Goal: Navigation & Orientation: Find specific page/section

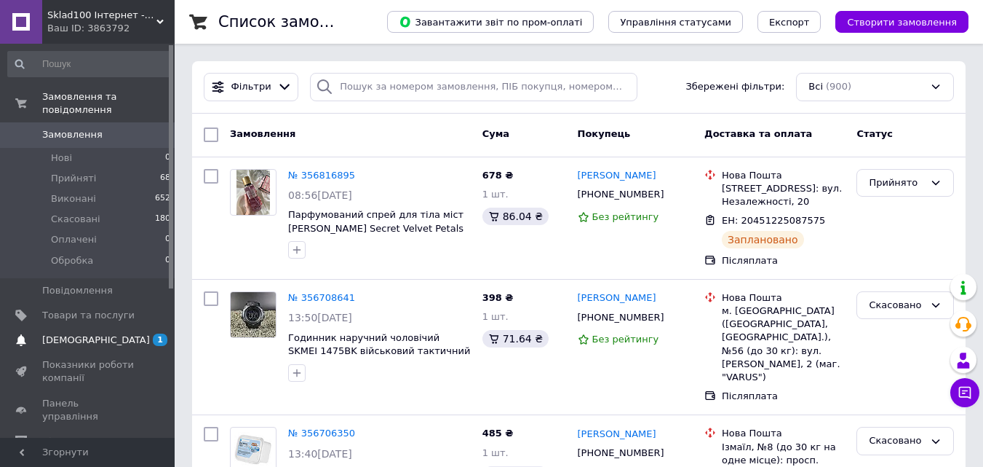
click at [99, 333] on span "[DEMOGRAPHIC_DATA]" at bounding box center [88, 339] width 92 height 13
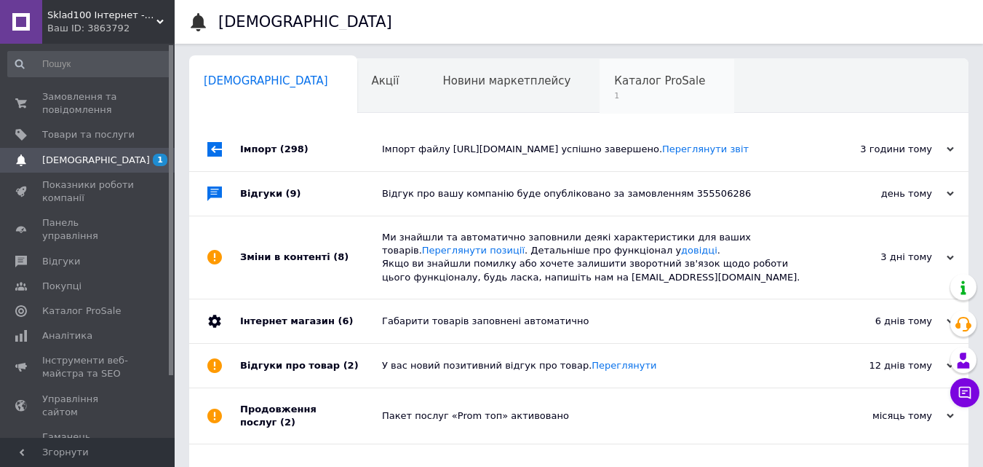
click at [614, 95] on span "1" at bounding box center [659, 95] width 91 height 11
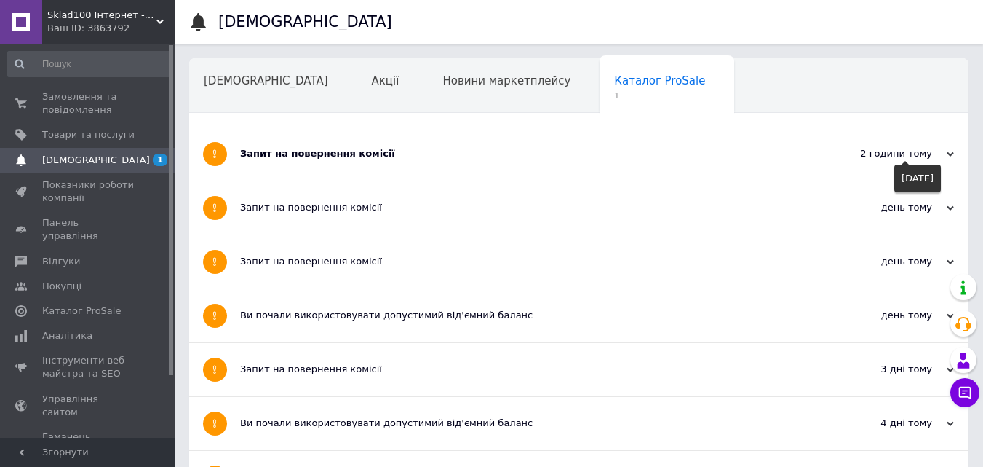
click at [942, 154] on div "2 години тому" at bounding box center [882, 153] width 146 height 13
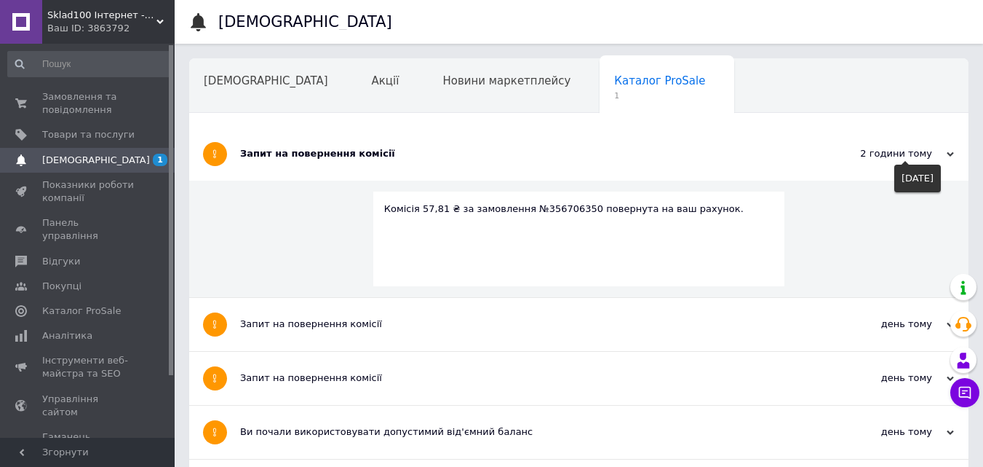
click at [941, 156] on div "2 години тому" at bounding box center [882, 153] width 146 height 13
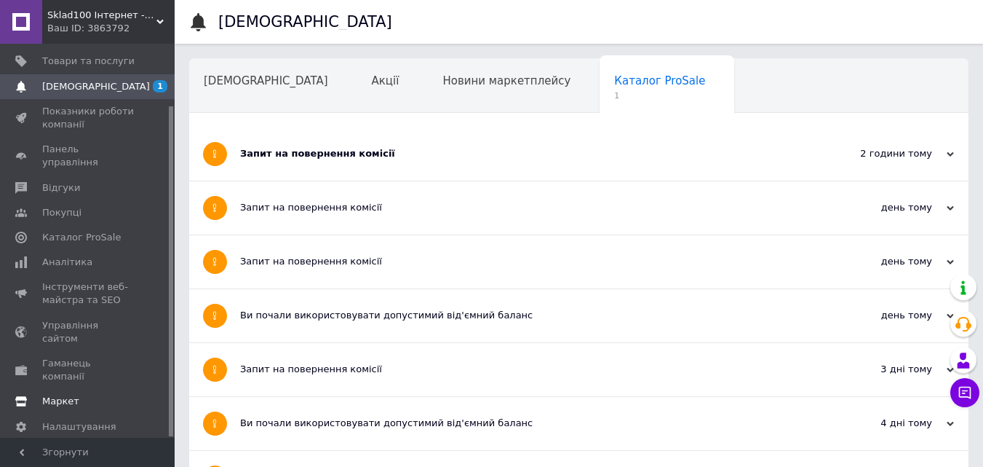
scroll to position [146, 0]
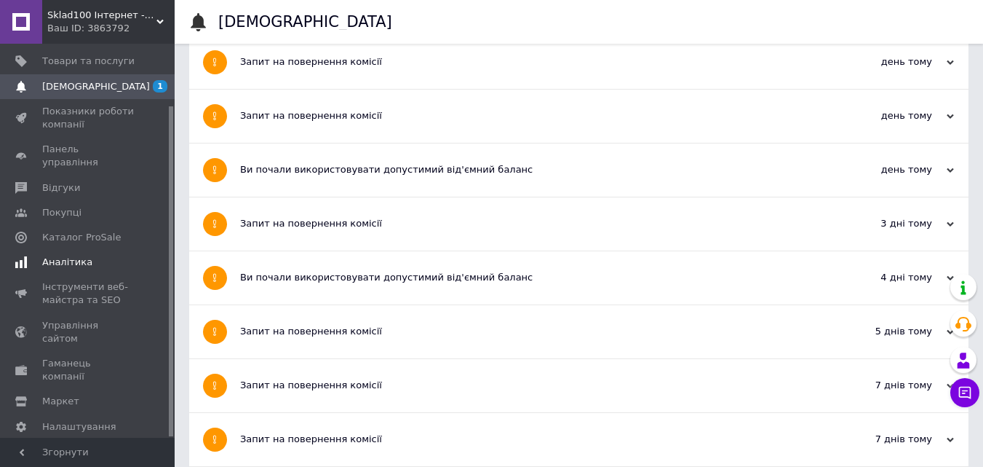
click at [75, 256] on span "Аналітика" at bounding box center [67, 262] width 50 height 13
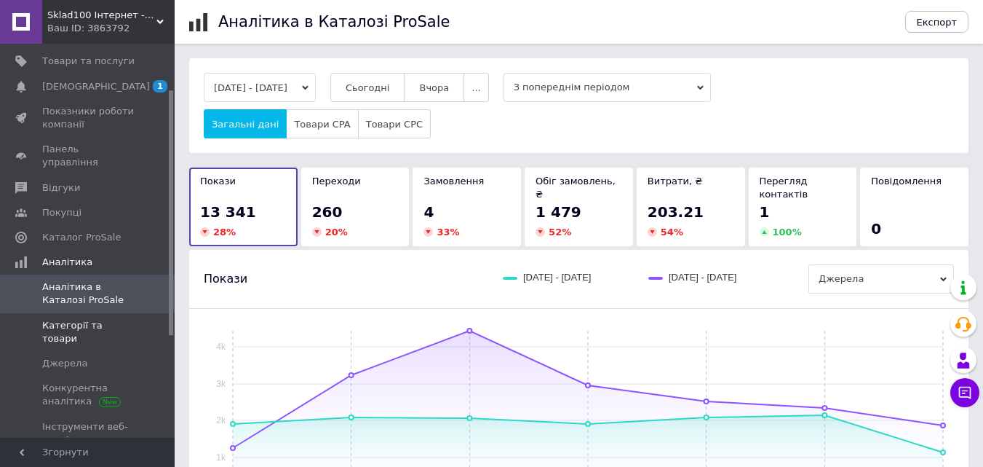
click at [111, 319] on span "Категорії та товари" at bounding box center [88, 332] width 92 height 26
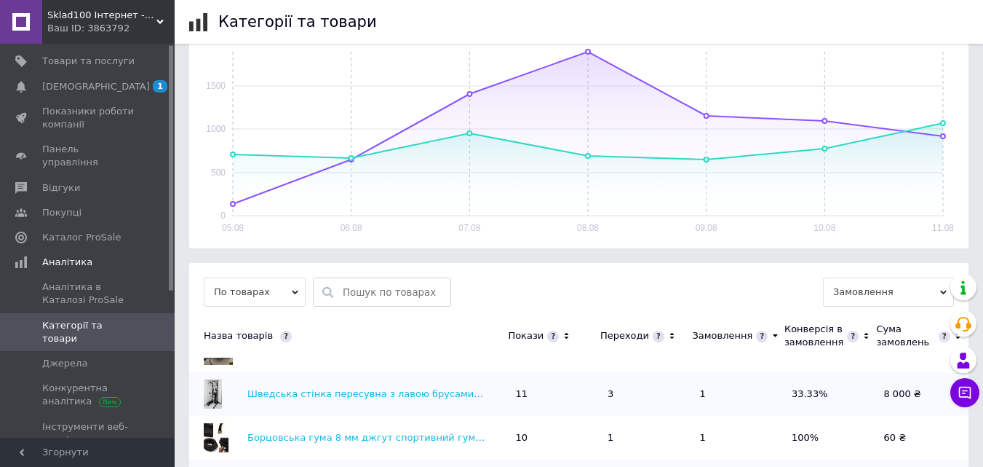
scroll to position [219, 0]
